Goal: Task Accomplishment & Management: Manage account settings

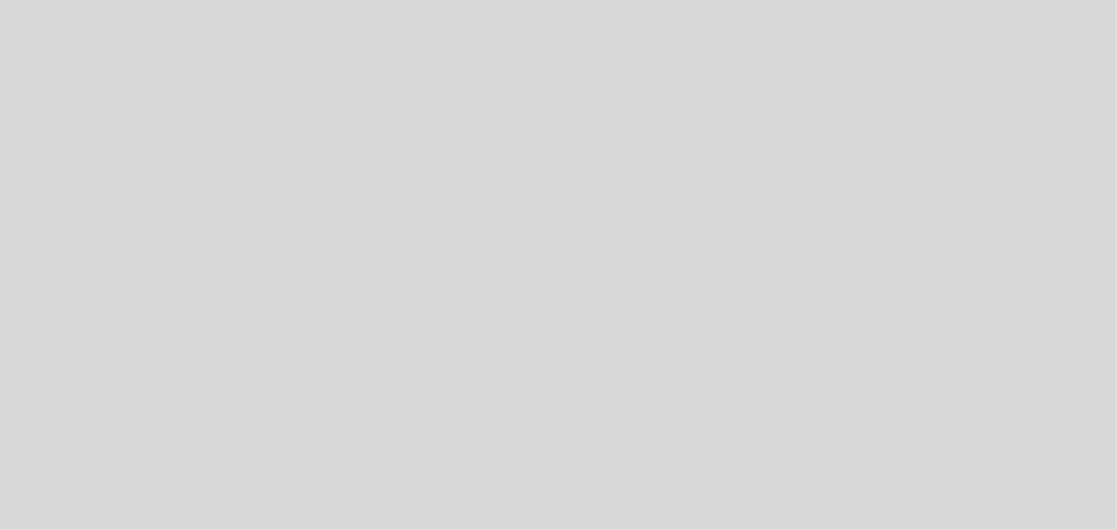
select select "es"
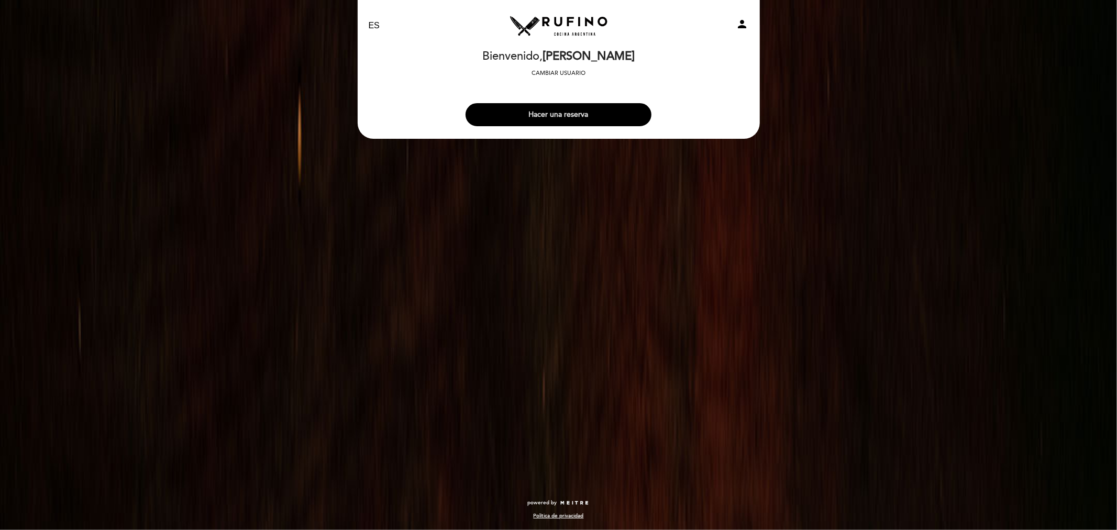
click at [564, 103] on div "Hacer una reserva" at bounding box center [558, 112] width 403 height 39
click at [563, 107] on button "Hacer una reserva" at bounding box center [559, 114] width 186 height 23
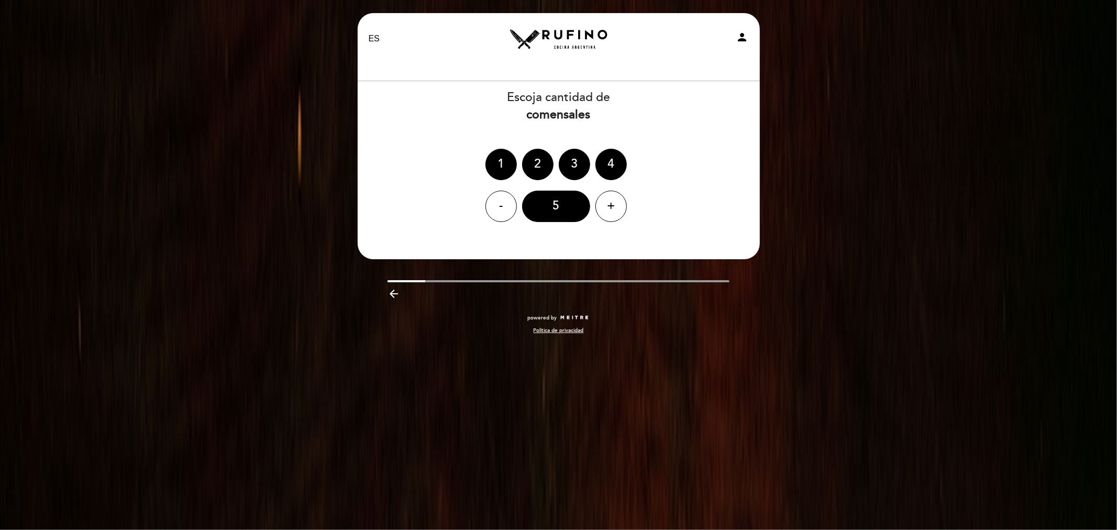
click at [745, 28] on div "EN ES PT [GEOGRAPHIC_DATA] person" at bounding box center [559, 38] width 396 height 37
click at [746, 39] on icon "person" at bounding box center [742, 37] width 13 height 13
select select "es"
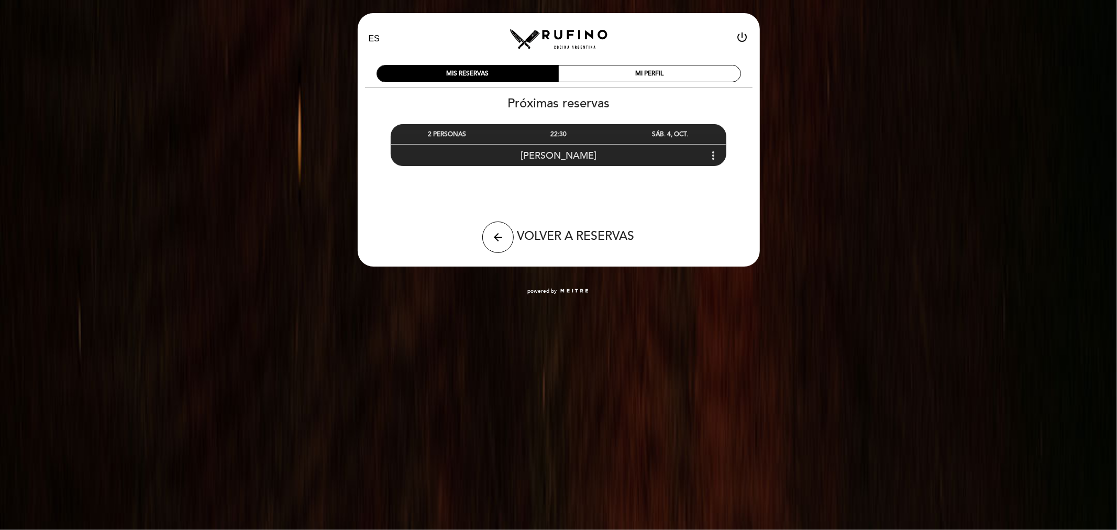
click at [715, 149] on div "[PERSON_NAME] more_vert" at bounding box center [558, 155] width 335 height 23
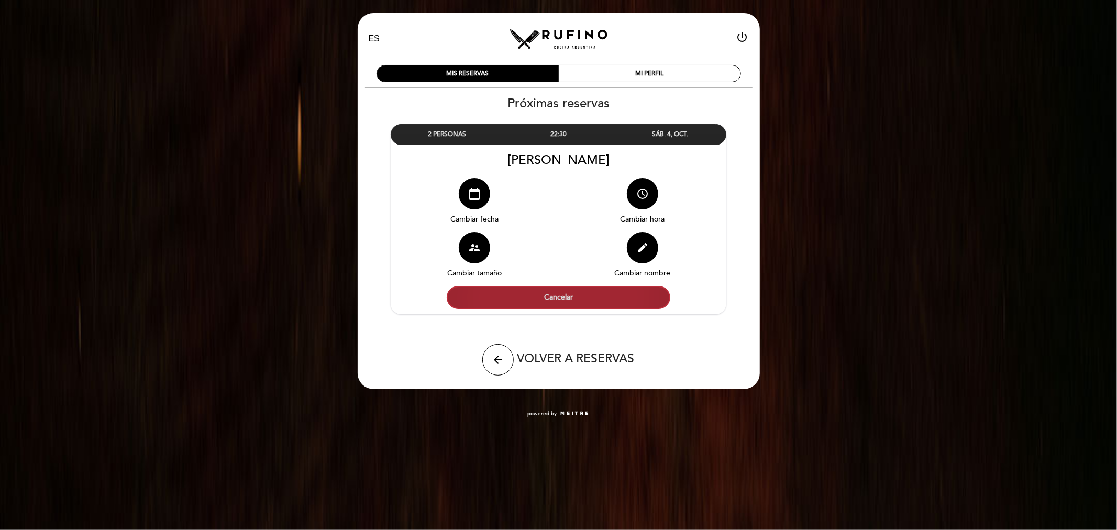
click at [563, 300] on button "Cancelar" at bounding box center [559, 297] width 224 height 23
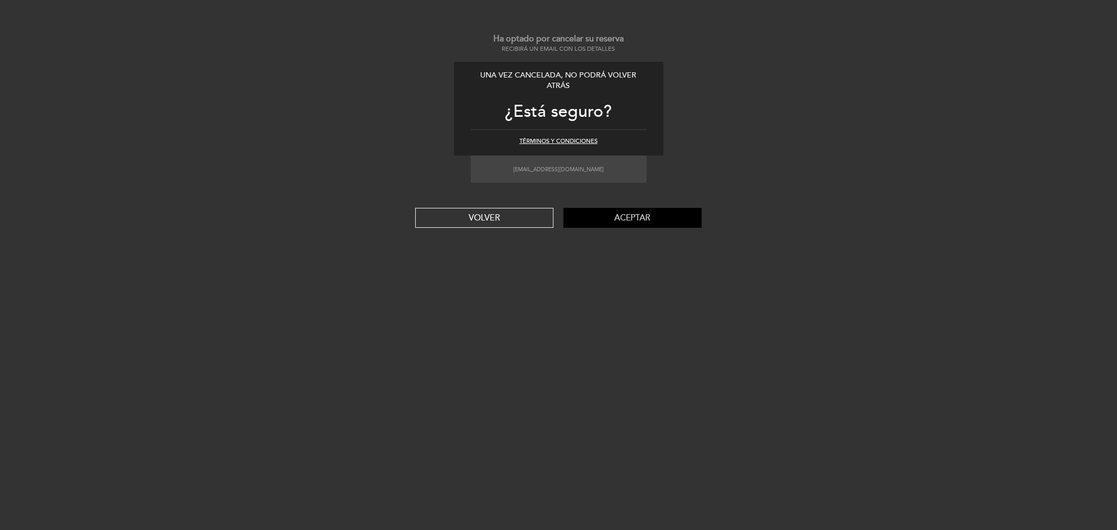
click at [600, 218] on button "Aceptar" at bounding box center [633, 218] width 138 height 20
